Goal: Task Accomplishment & Management: Use online tool/utility

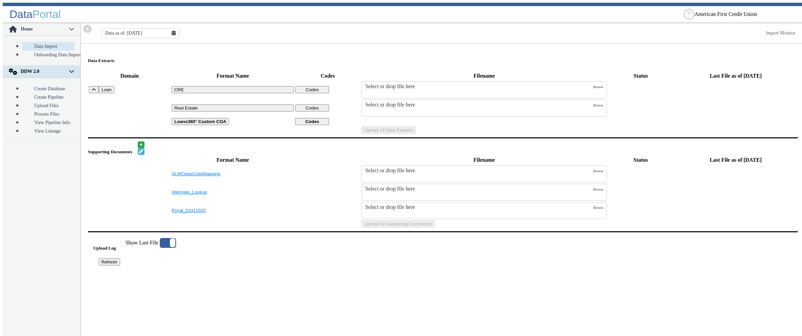
click at [72, 65] on p-accordion-header "DDW 2.0" at bounding box center [42, 71] width 78 height 13
click at [70, 65] on p-accordion-header "DDW 2.0" at bounding box center [42, 71] width 78 height 13
click at [34, 84] on link "Create Database" at bounding box center [48, 88] width 52 height 8
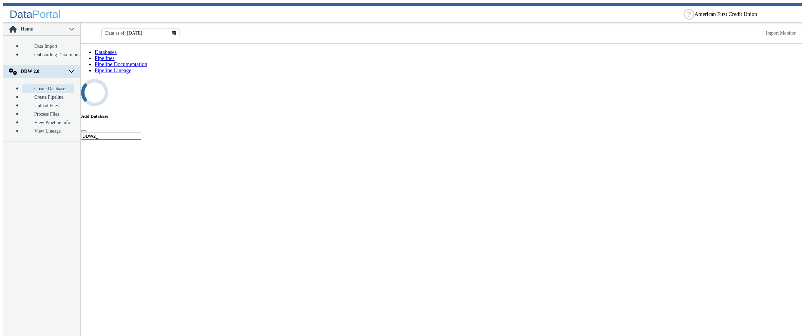
select select "7: Object"
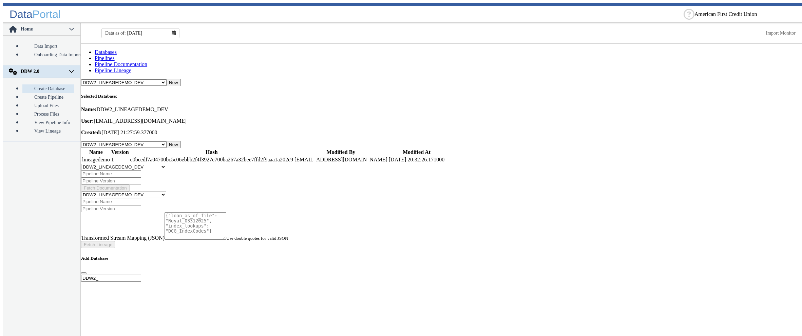
click at [115, 55] on link "Pipelines" at bounding box center [105, 58] width 20 height 6
click at [147, 61] on link "Pipeline Documentation" at bounding box center [121, 64] width 53 height 6
click at [131, 68] on link "Pipeline Lineage" at bounding box center [113, 71] width 37 height 6
click at [147, 61] on link "Pipeline Documentation" at bounding box center [121, 64] width 53 height 6
click at [115, 55] on link "Pipelines" at bounding box center [105, 58] width 20 height 6
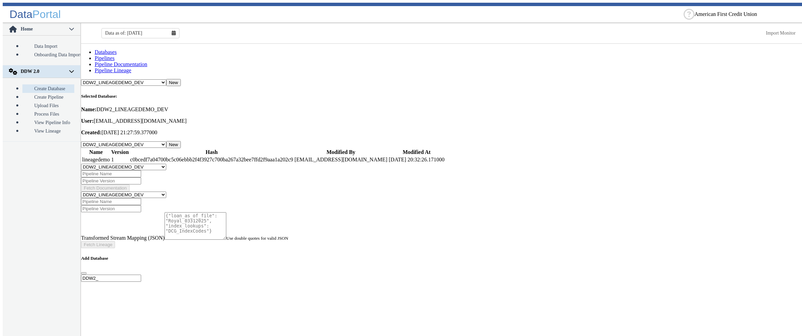
click at [111, 55] on link "Databases" at bounding box center [106, 52] width 22 height 6
click at [45, 93] on link "Create Pipeline" at bounding box center [48, 97] width 52 height 8
click at [42, 101] on link "Upload Files" at bounding box center [48, 105] width 52 height 8
click at [42, 110] on link "Process Files" at bounding box center [48, 114] width 52 height 8
click at [42, 118] on link "View Pipeline Info" at bounding box center [48, 122] width 52 height 8
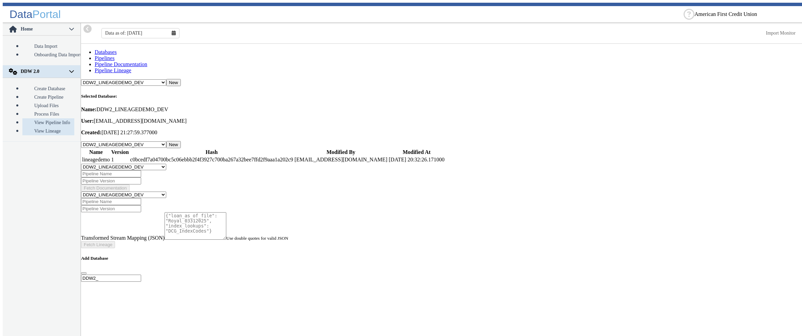
click at [43, 127] on link "View Lineage" at bounding box center [48, 131] width 52 height 8
click at [43, 118] on link "View Pipeline Info" at bounding box center [48, 122] width 52 height 8
click at [42, 110] on link "Process Files" at bounding box center [48, 114] width 52 height 8
click at [40, 101] on link "Upload Files" at bounding box center [48, 105] width 52 height 8
click at [41, 110] on link "Process Files" at bounding box center [48, 114] width 52 height 8
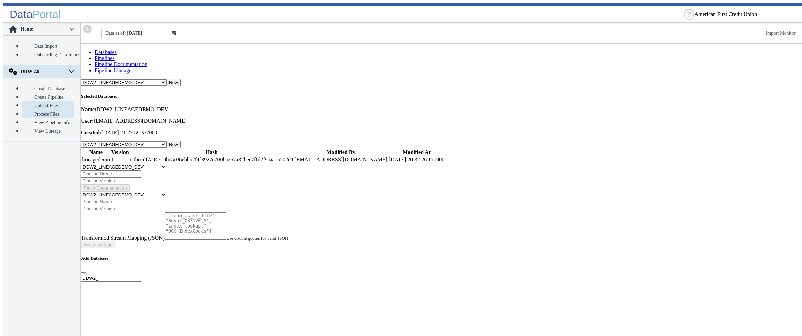
click at [42, 101] on link "Upload Files" at bounding box center [48, 105] width 52 height 8
click at [43, 93] on link "Create Pipeline" at bounding box center [48, 97] width 52 height 8
click at [43, 118] on link "View Pipeline Info" at bounding box center [48, 122] width 52 height 8
click at [130, 170] on input at bounding box center [111, 173] width 60 height 7
